Goal: Navigation & Orientation: Find specific page/section

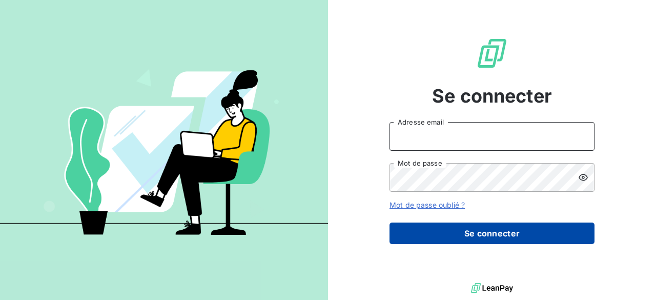
type input "m.montes@vocalcom.com"
click at [436, 226] on button "Se connecter" at bounding box center [491, 233] width 205 height 22
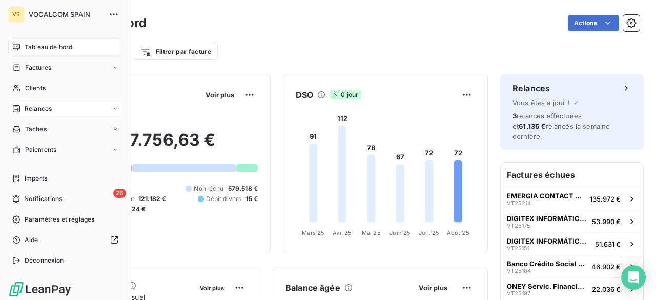
click at [31, 107] on span "Relances" at bounding box center [38, 108] width 27 height 9
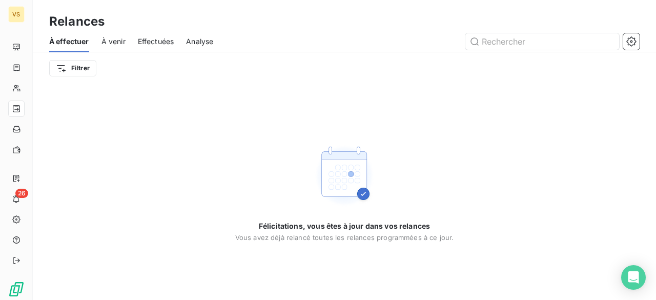
click at [97, 39] on div "À effectuer À venir Effectuées Analyse" at bounding box center [344, 42] width 623 height 22
click at [107, 39] on span "À venir" at bounding box center [113, 41] width 24 height 10
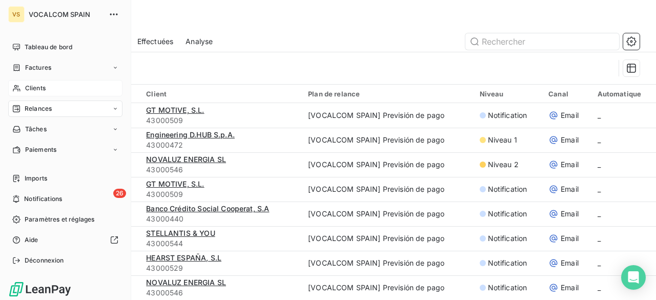
click at [37, 85] on span "Clients" at bounding box center [35, 87] width 20 height 9
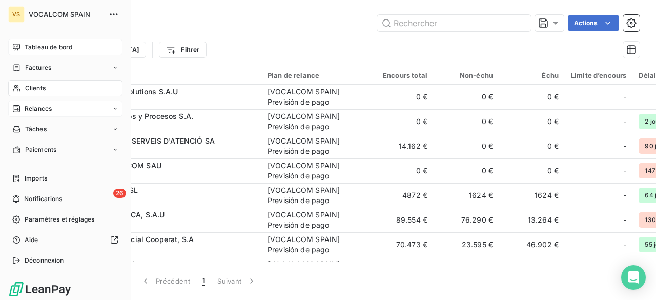
click at [36, 45] on span "Tableau de bord" at bounding box center [49, 47] width 48 height 9
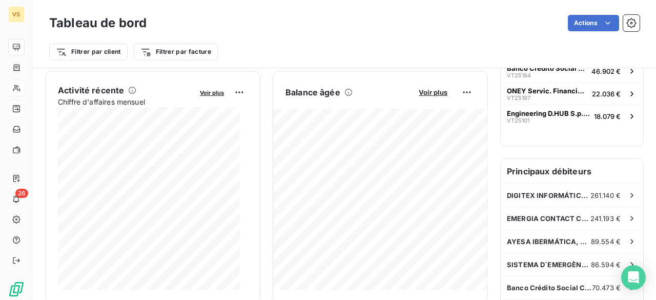
scroll to position [205, 0]
